Goal: Task Accomplishment & Management: Manage account settings

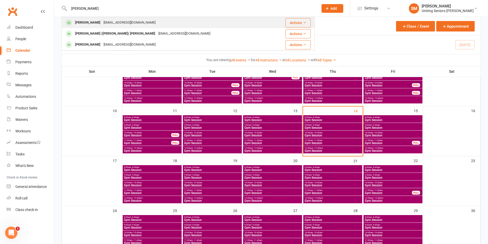
type input "[PERSON_NAME]"
click at [85, 19] on div "[PERSON_NAME]" at bounding box center [88, 22] width 28 height 7
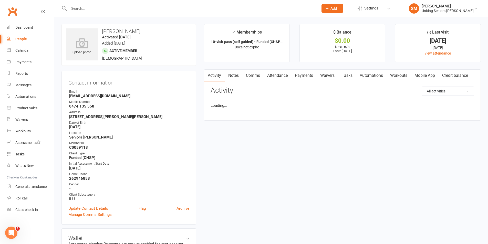
click at [88, 9] on input "text" at bounding box center [191, 8] width 248 height 7
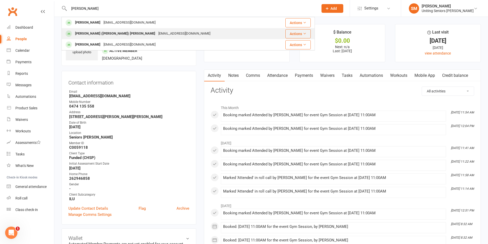
type input "[PERSON_NAME]"
click at [95, 33] on div "[PERSON_NAME] ([PERSON_NAME]) [PERSON_NAME]" at bounding box center [115, 33] width 83 height 7
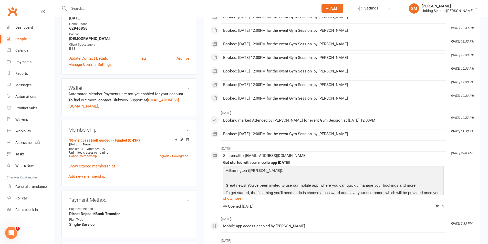
scroll to position [154, 0]
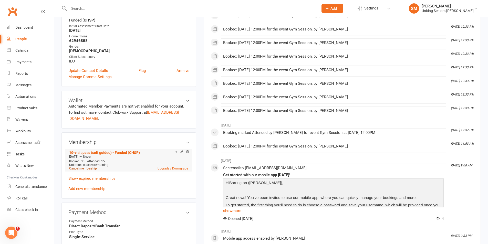
click at [92, 167] on link "Cancel membership" at bounding box center [83, 169] width 28 height 4
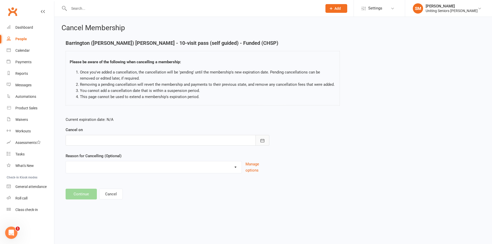
click at [265, 141] on button "button" at bounding box center [262, 140] width 14 height 11
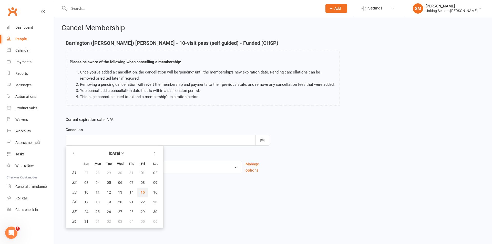
click at [141, 190] on span "15" at bounding box center [143, 192] width 4 height 4
type input "[DATE]"
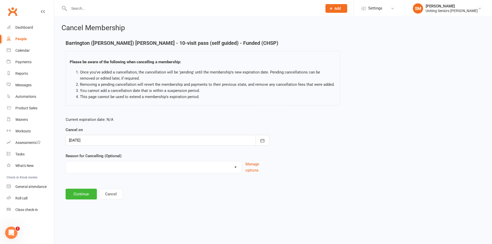
click at [114, 168] on select "Holiday Injury Other reason" at bounding box center [154, 166] width 176 height 10
select select "2"
click at [66, 161] on select "Holiday Injury Other reason" at bounding box center [154, 166] width 176 height 10
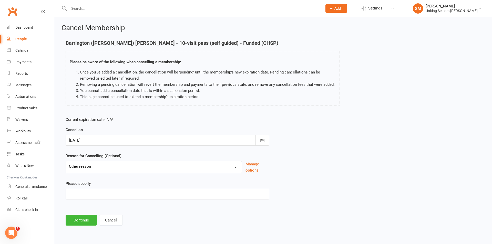
drag, startPoint x: 106, startPoint y: 187, endPoint x: 106, endPoint y: 193, distance: 5.4
click at [106, 189] on div "Please specify" at bounding box center [168, 190] width 204 height 19
drag, startPoint x: 106, startPoint y: 193, endPoint x: 105, endPoint y: 202, distance: 8.8
click at [105, 198] on input at bounding box center [168, 194] width 204 height 11
type input "completed 10Vp"
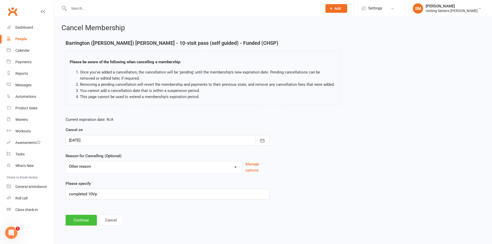
click at [82, 218] on button "Continue" at bounding box center [81, 220] width 31 height 11
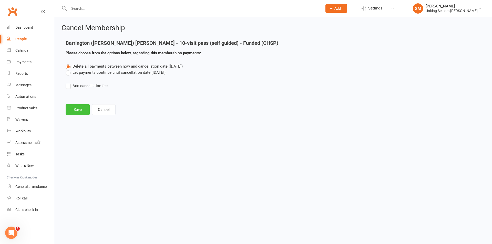
click at [80, 107] on button "Save" at bounding box center [78, 109] width 24 height 11
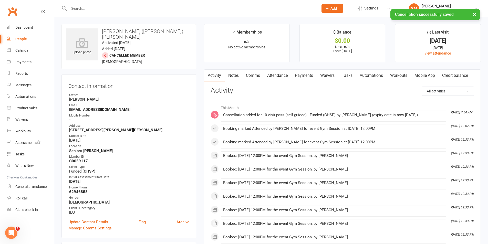
drag, startPoint x: 89, startPoint y: 168, endPoint x: 71, endPoint y: 171, distance: 18.5
click at [70, 171] on ul "Owner [PERSON_NAME] Email [EMAIL_ADDRESS][DOMAIN_NAME] Mobile Number - Address …" at bounding box center [128, 154] width 121 height 122
click at [115, 165] on div "Client Type" at bounding box center [129, 167] width 120 height 5
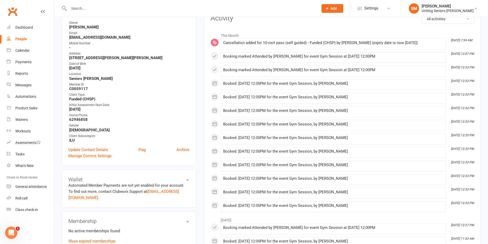
scroll to position [128, 0]
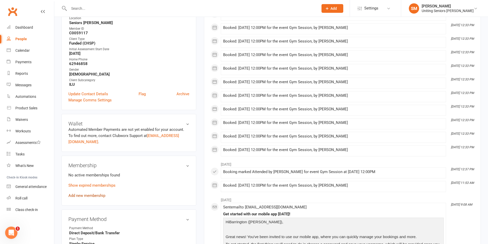
click at [93, 193] on link "Add new membership" at bounding box center [86, 195] width 37 height 5
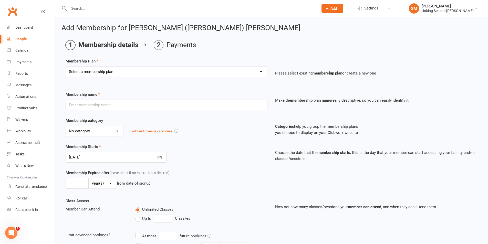
click at [126, 74] on select "Select a membership plan Create new Membership Plan Initial Assessment + Set Up…" at bounding box center [166, 72] width 201 height 10
select select "11"
click at [66, 67] on select "Select a membership plan Create new Membership Plan Initial Assessment + Set Up…" at bounding box center [166, 72] width 201 height 10
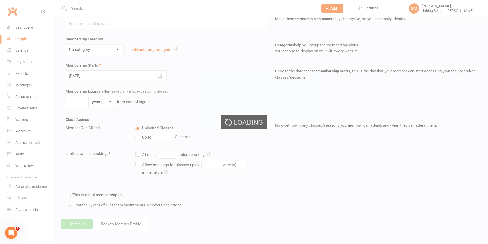
type input "10-visit pass (self guided) - Funded (CHSP)"
select select "0"
type input "0"
select select "2"
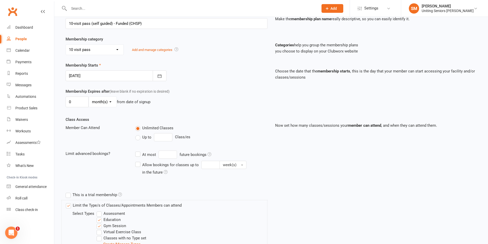
type input "[DATE]"
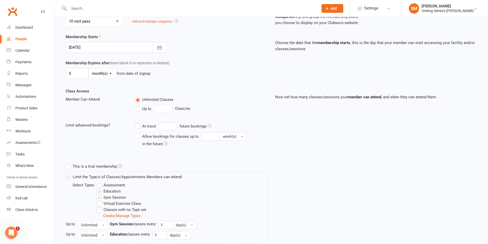
scroll to position [148, 0]
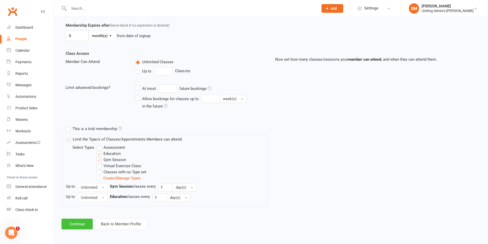
click at [81, 225] on button "Continue" at bounding box center [76, 224] width 31 height 11
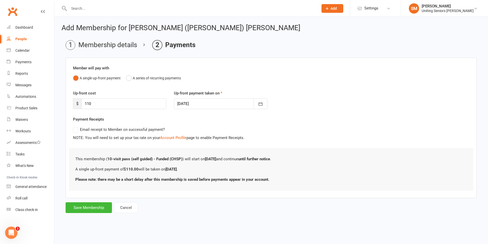
scroll to position [0, 0]
click at [91, 208] on button "Save Membership" at bounding box center [89, 207] width 46 height 11
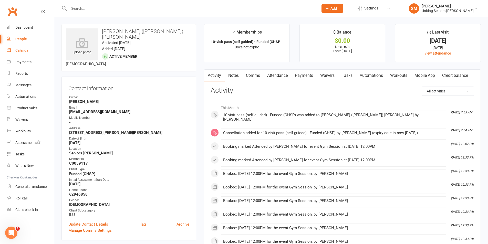
click at [21, 47] on link "Calendar" at bounding box center [30, 51] width 47 height 12
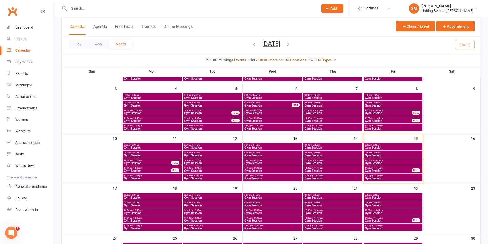
scroll to position [77, 0]
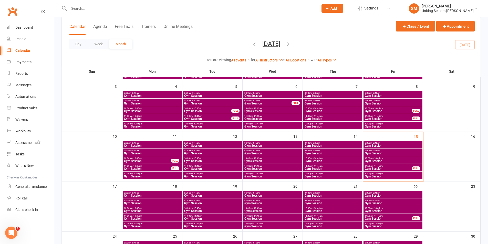
click at [380, 151] on span "9:00am - 9:45am" at bounding box center [393, 151] width 57 height 2
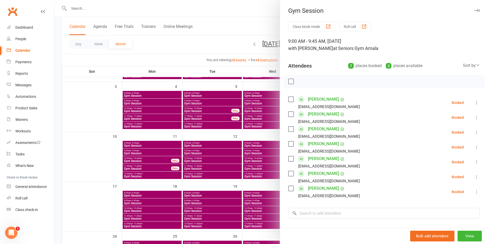
click at [474, 100] on button at bounding box center [477, 103] width 6 height 6
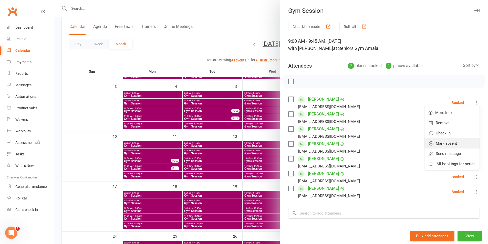
click at [445, 145] on link "Mark absent" at bounding box center [452, 143] width 55 height 10
